Goal: Transaction & Acquisition: Purchase product/service

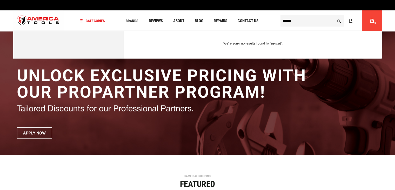
click at [334, 16] on button "Search" at bounding box center [339, 21] width 10 height 10
type input "******"
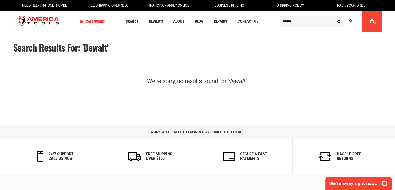
click at [91, 60] on main "Search results for: 'dewalt' We're sorry, no results found for "dewalt" ." at bounding box center [197, 79] width 379 height 94
